Goal: Book appointment/travel/reservation

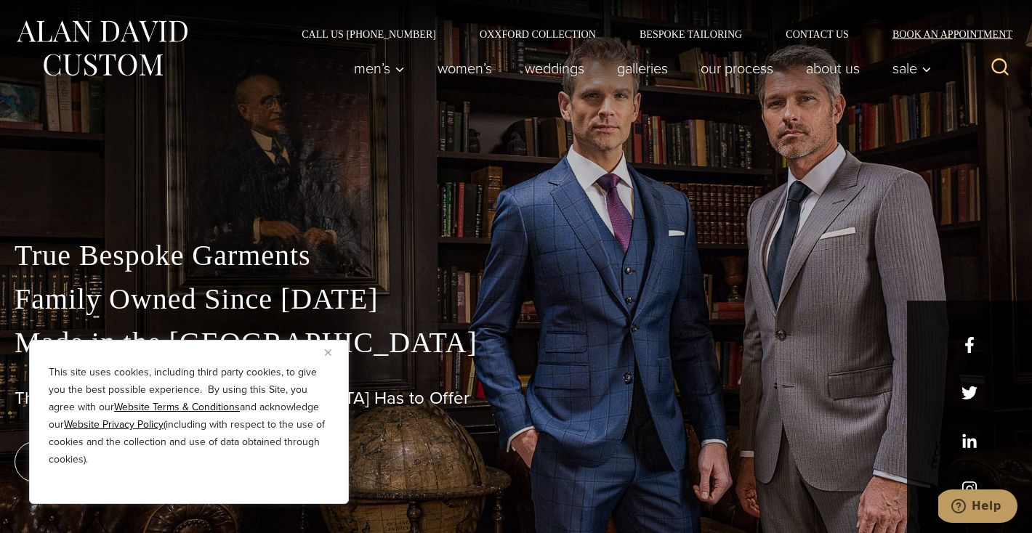
click at [932, 35] on link "Book an Appointment" at bounding box center [944, 34] width 147 height 10
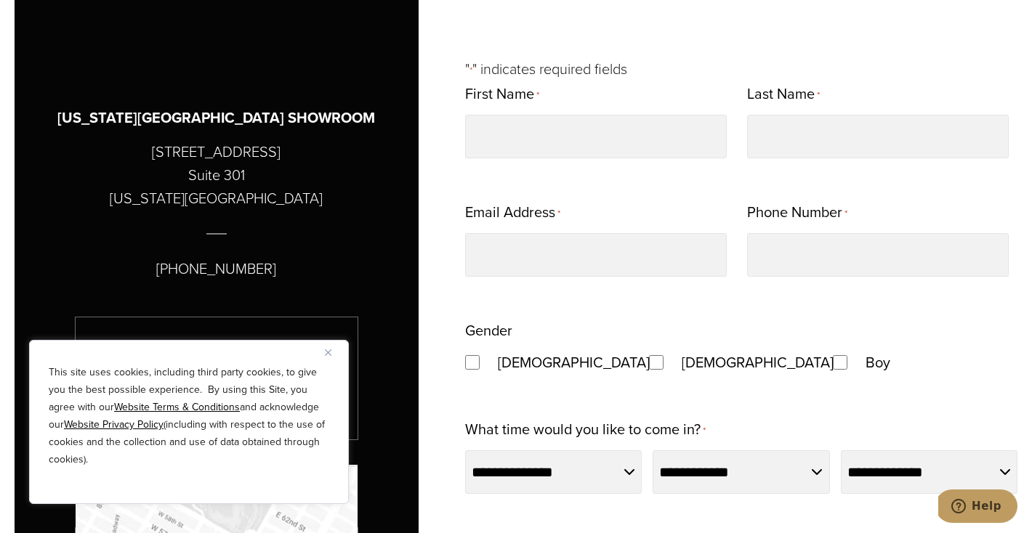
scroll to position [679, 0]
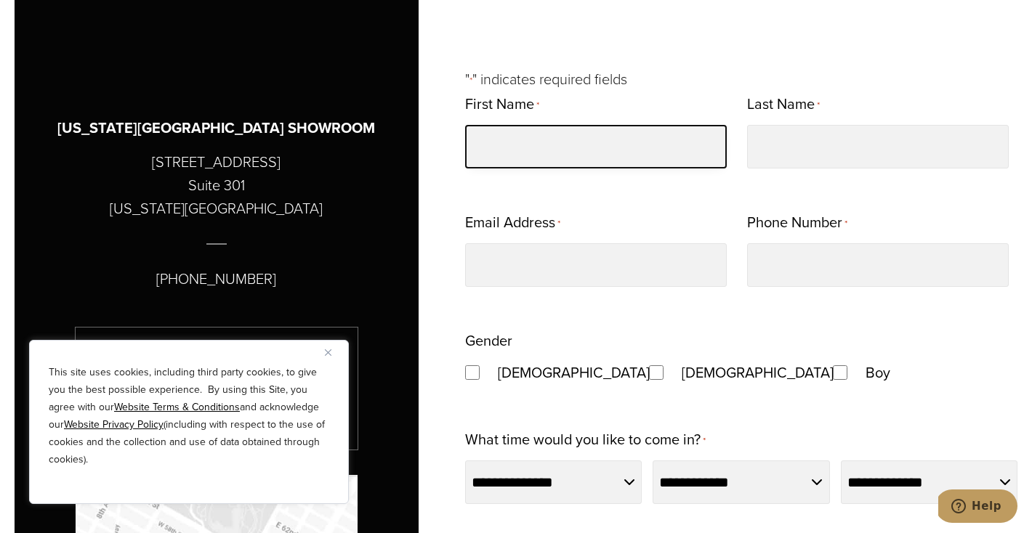
click at [508, 154] on input "First Name *" at bounding box center [596, 147] width 262 height 44
type input "********"
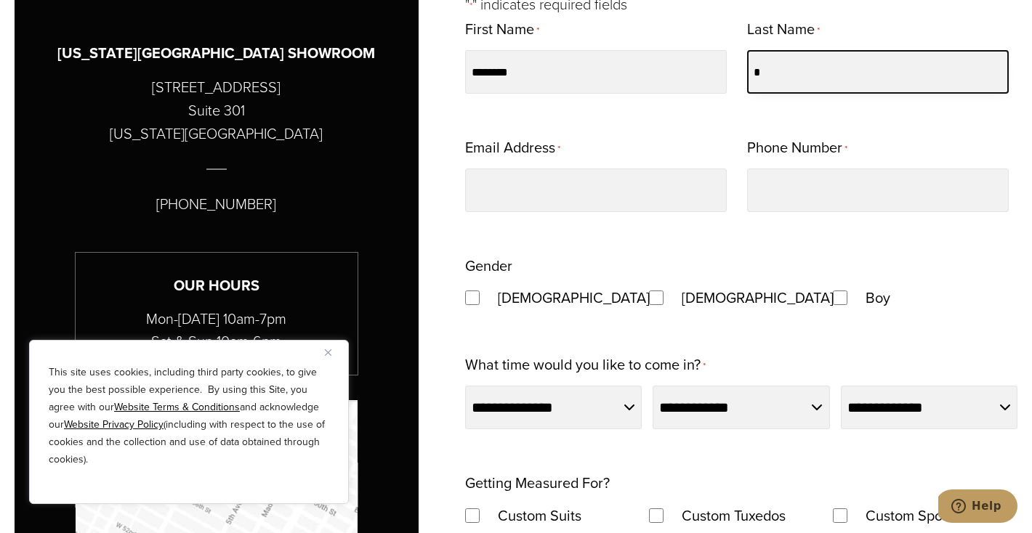
scroll to position [766, 0]
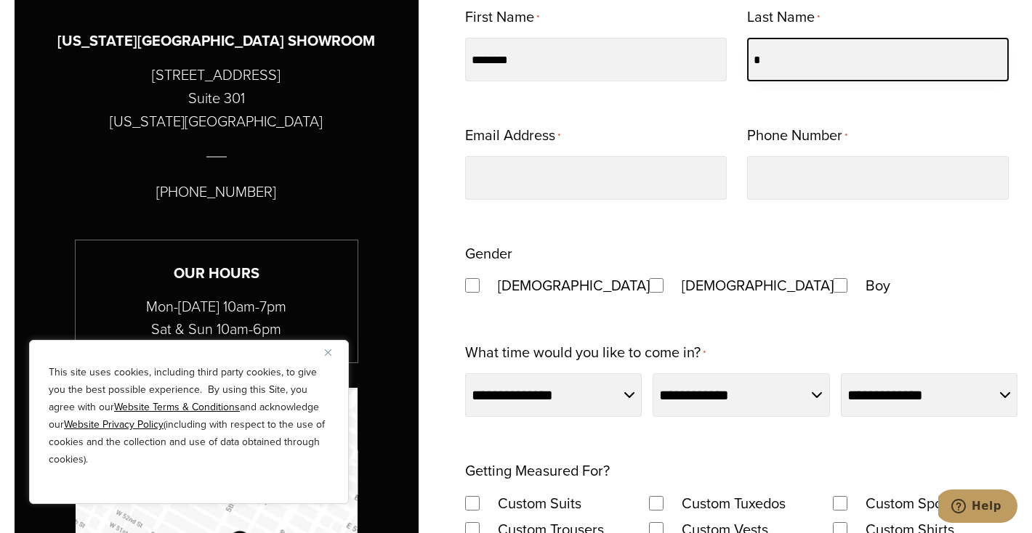
type input "*"
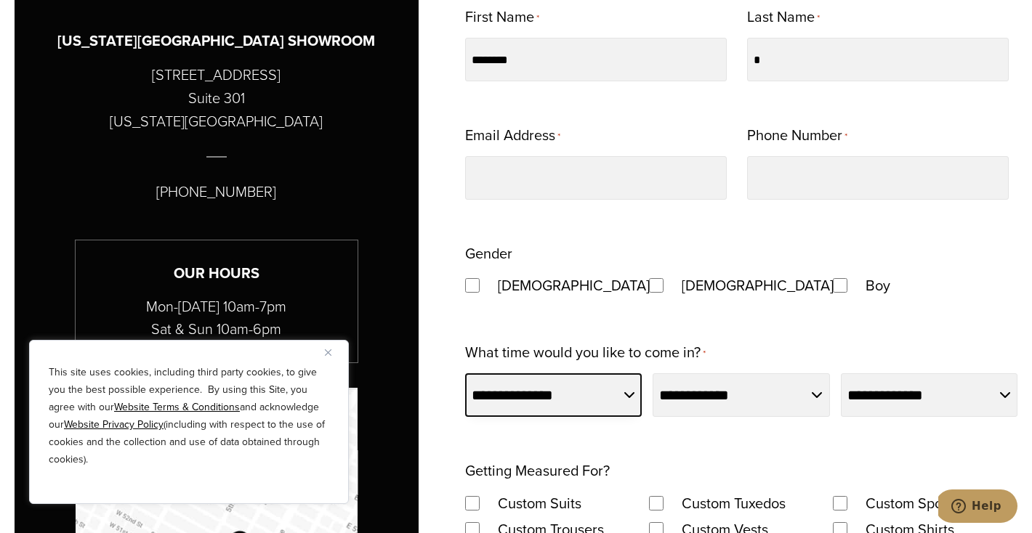
click at [536, 379] on select "**********" at bounding box center [553, 396] width 177 height 44
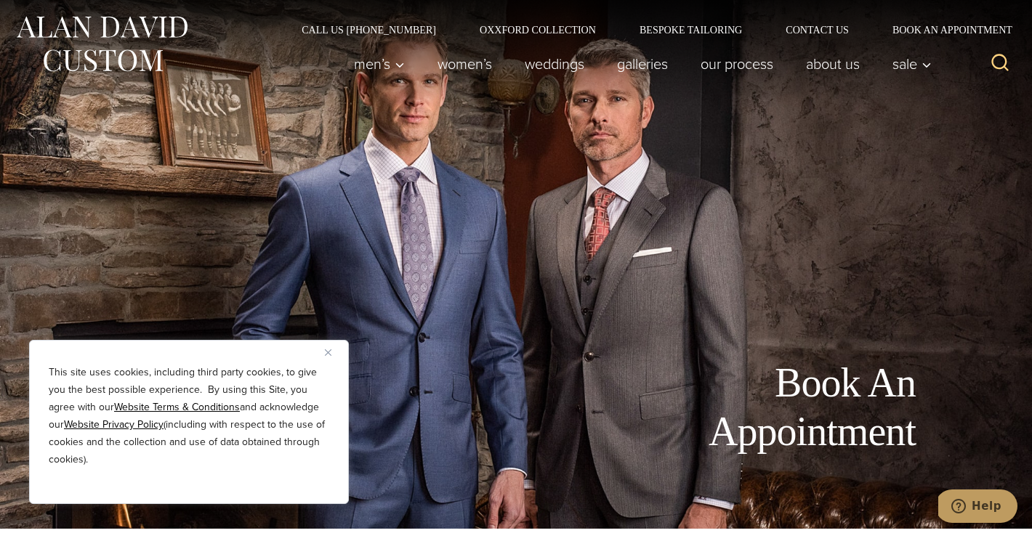
scroll to position [0, 0]
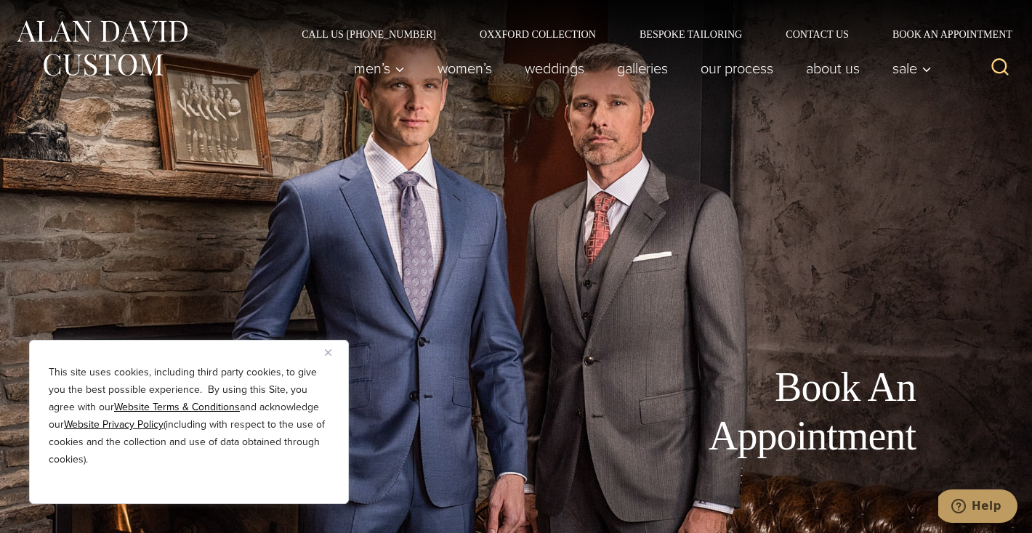
click at [326, 355] on button "Close" at bounding box center [333, 352] width 17 height 17
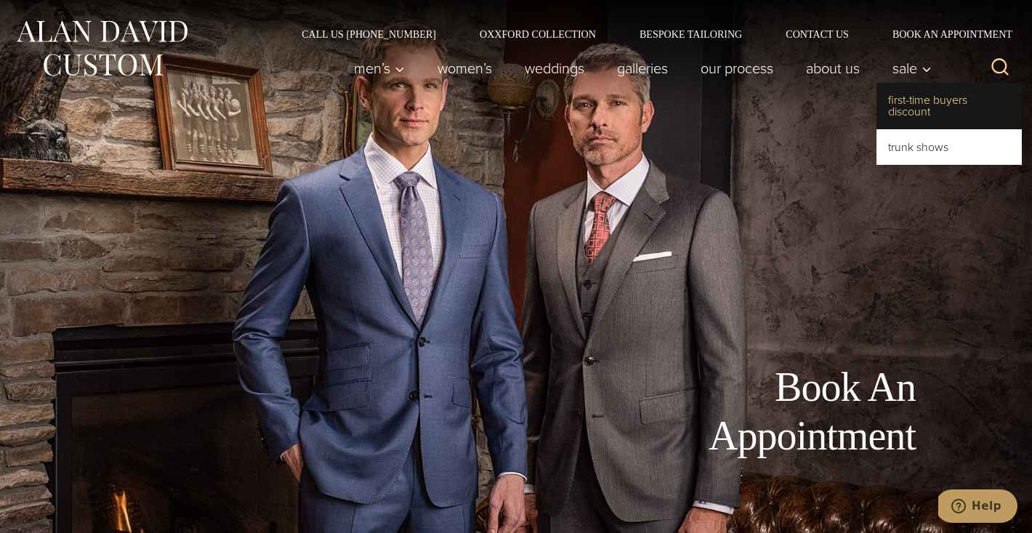
click at [901, 126] on link "First-Time Buyers Discount" at bounding box center [949, 106] width 145 height 47
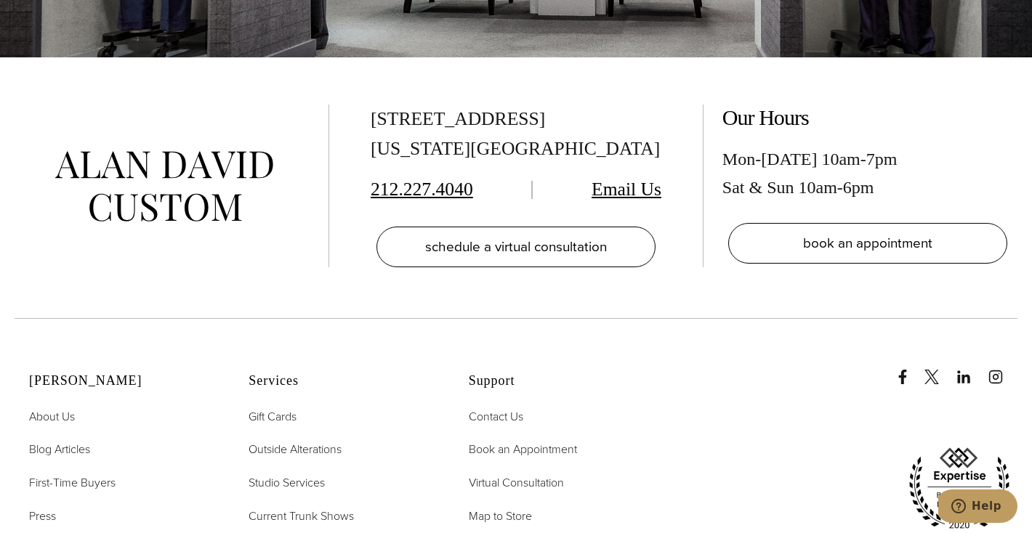
scroll to position [3069, 0]
